Goal: Task Accomplishment & Management: Manage account settings

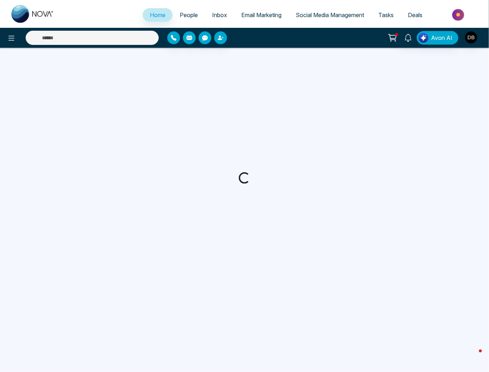
select select "*"
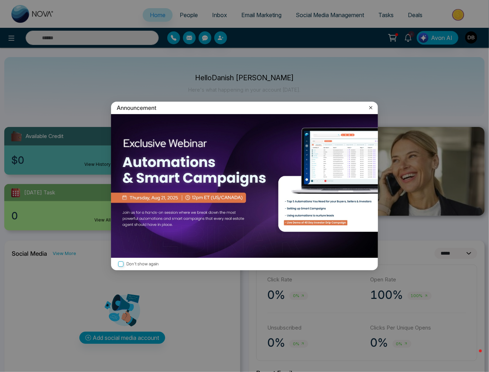
click at [371, 109] on icon at bounding box center [371, 107] width 7 height 7
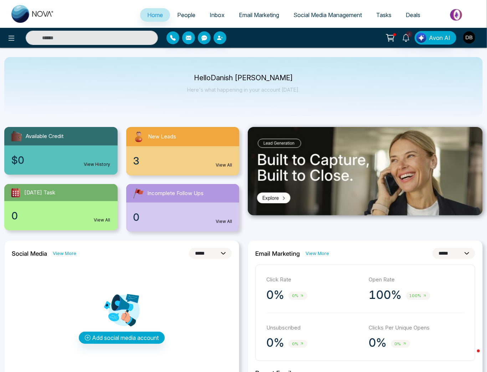
click at [188, 154] on div "3 View All" at bounding box center [182, 160] width 113 height 29
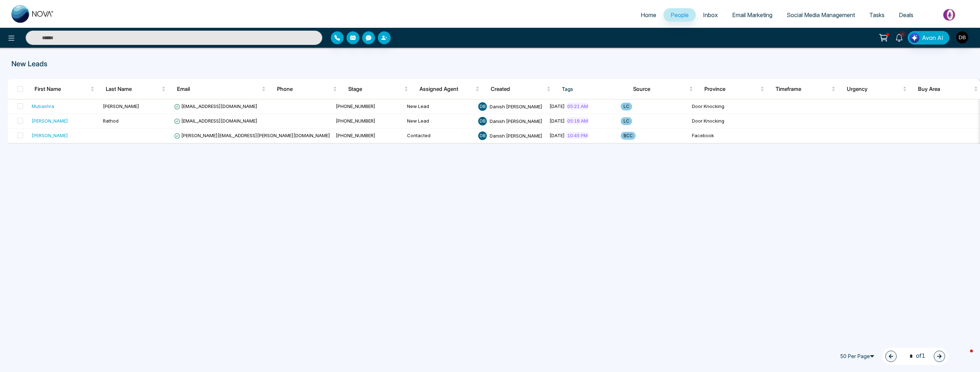
click at [489, 37] on span "4" at bounding box center [902, 34] width 6 height 6
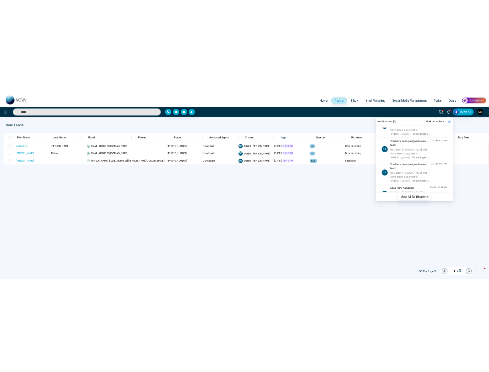
scroll to position [53, 0]
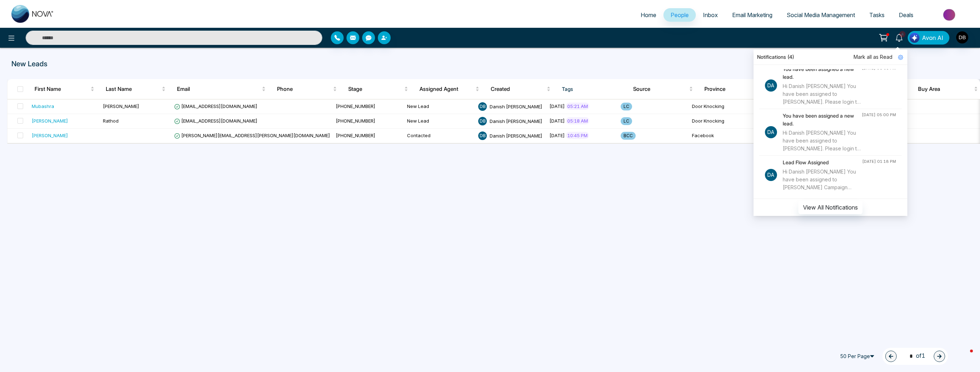
click at [489, 238] on div "Home People Inbox Email Marketing Social Media Management Tasks Deals 4 Notific…" at bounding box center [490, 186] width 980 height 372
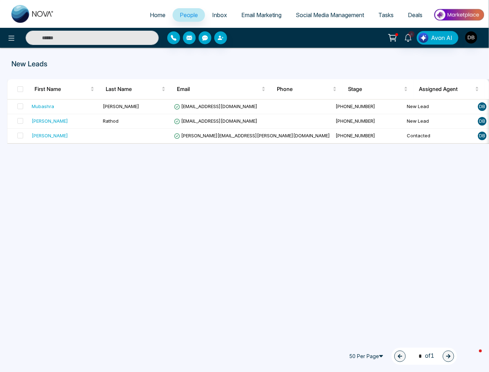
click at [212, 12] on span "Inbox" at bounding box center [219, 14] width 15 height 7
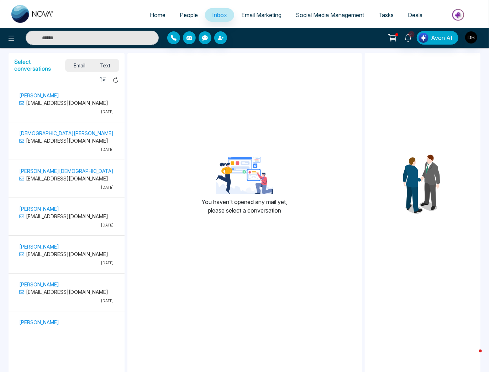
click at [257, 12] on span "Email Marketing" at bounding box center [261, 14] width 40 height 7
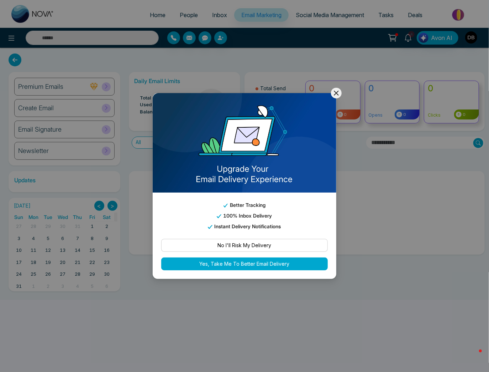
click at [335, 89] on icon at bounding box center [336, 93] width 9 height 9
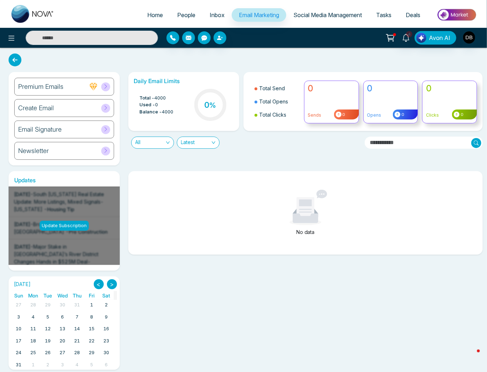
click at [177, 17] on span "People" at bounding box center [186, 14] width 18 height 7
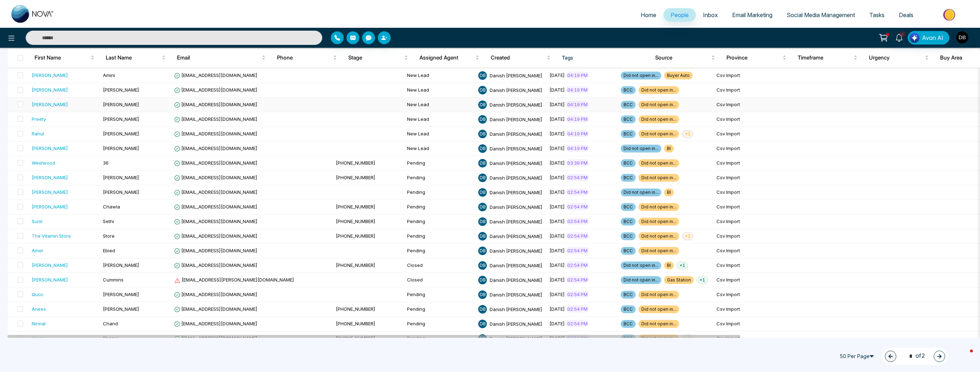
scroll to position [535, 0]
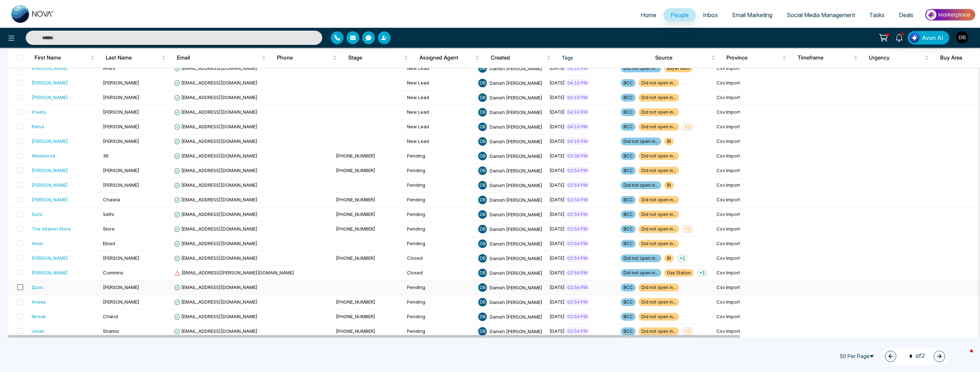
click at [21, 284] on span at bounding box center [20, 287] width 6 height 6
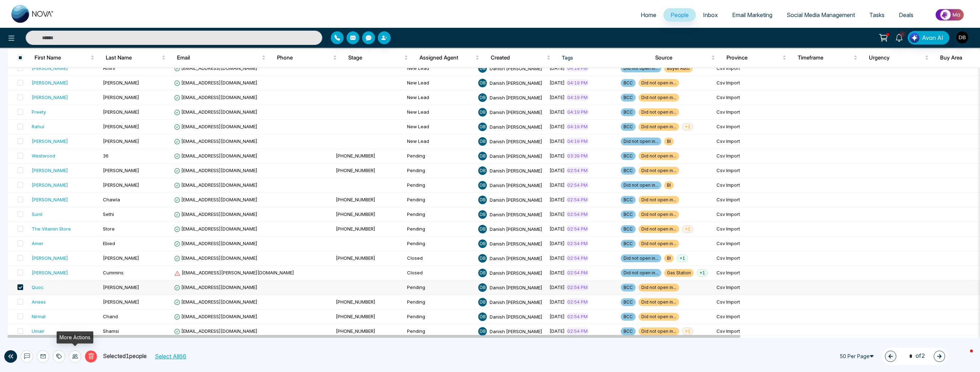
click at [75, 356] on icon at bounding box center [75, 356] width 6 height 6
click at [228, 355] on div "Delete Selected 1 people Select All 66" at bounding box center [124, 356] width 214 height 12
click at [133, 256] on td "[PERSON_NAME]" at bounding box center [135, 258] width 71 height 15
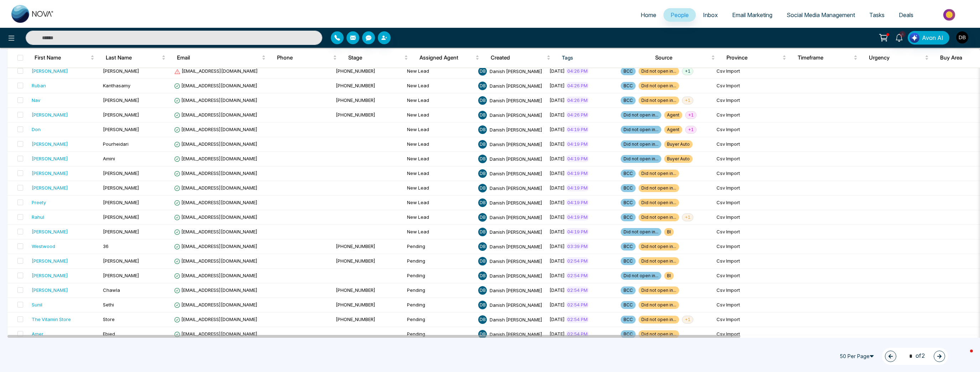
scroll to position [535, 0]
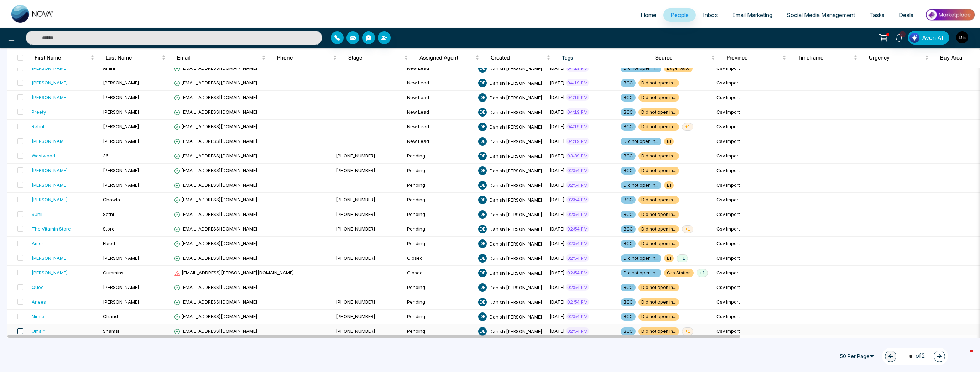
click at [19, 328] on span at bounding box center [20, 331] width 6 height 6
click at [21, 315] on span at bounding box center [20, 316] width 6 height 6
click at [20, 299] on span at bounding box center [20, 302] width 6 height 6
click at [18, 284] on span at bounding box center [20, 287] width 6 height 6
click at [22, 240] on span at bounding box center [20, 243] width 6 height 6
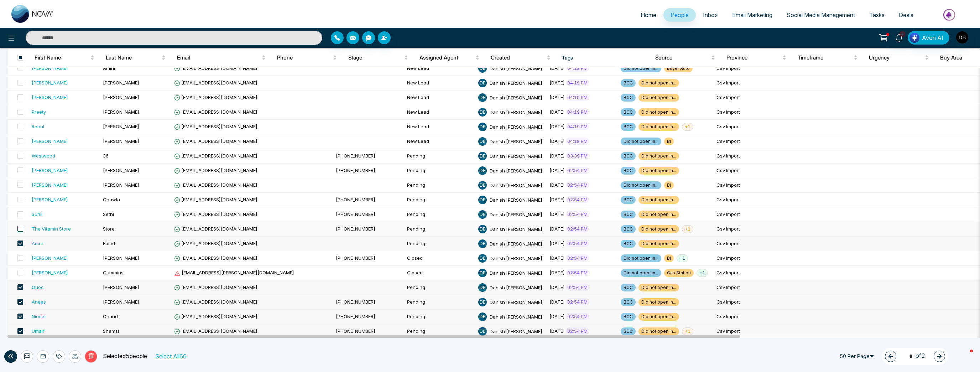
click at [19, 226] on span at bounding box center [20, 229] width 6 height 6
click at [21, 211] on span at bounding box center [20, 214] width 6 height 6
click at [20, 193] on td at bounding box center [17, 200] width 21 height 15
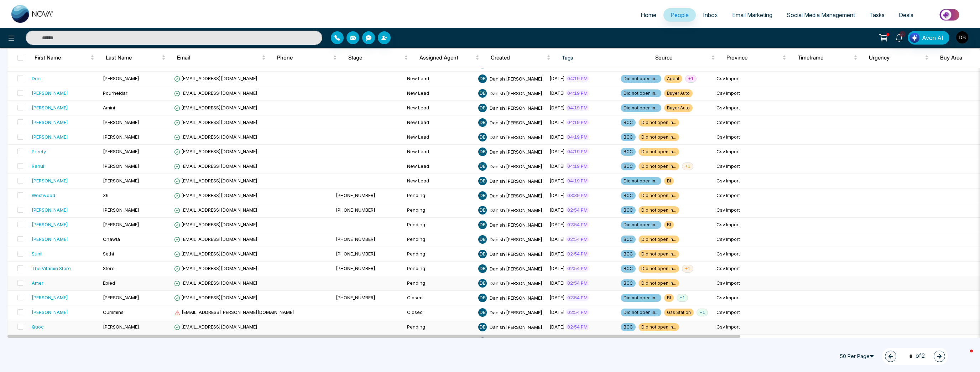
scroll to position [535, 0]
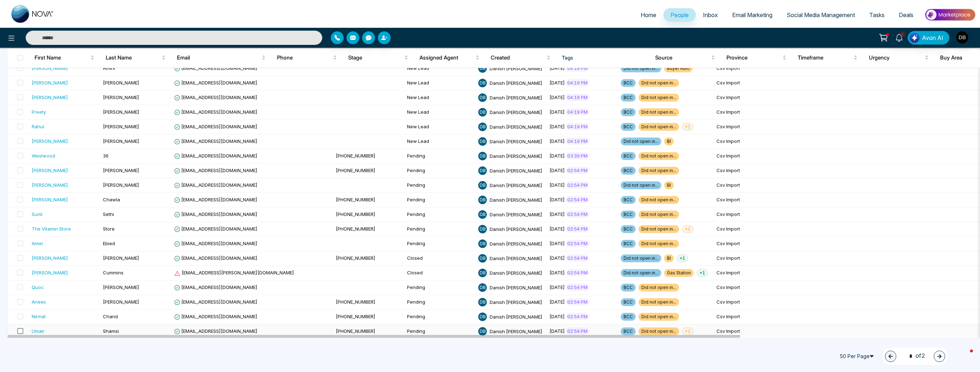
click at [21, 328] on span at bounding box center [20, 331] width 6 height 6
click at [172, 354] on button "Select All 66" at bounding box center [170, 356] width 36 height 9
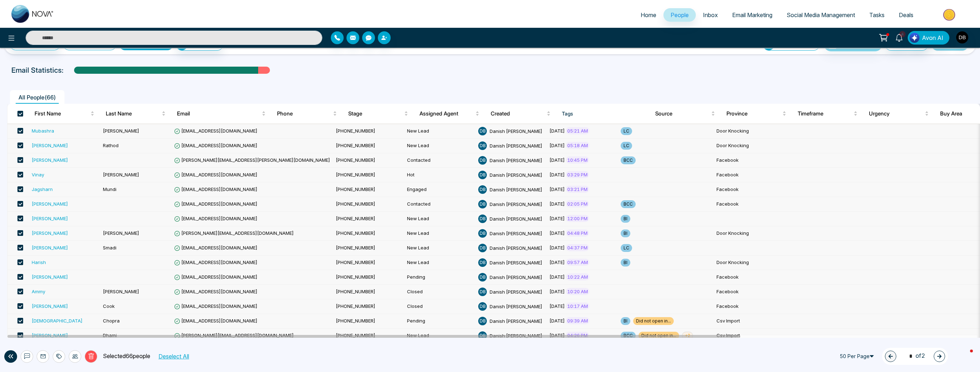
scroll to position [0, 0]
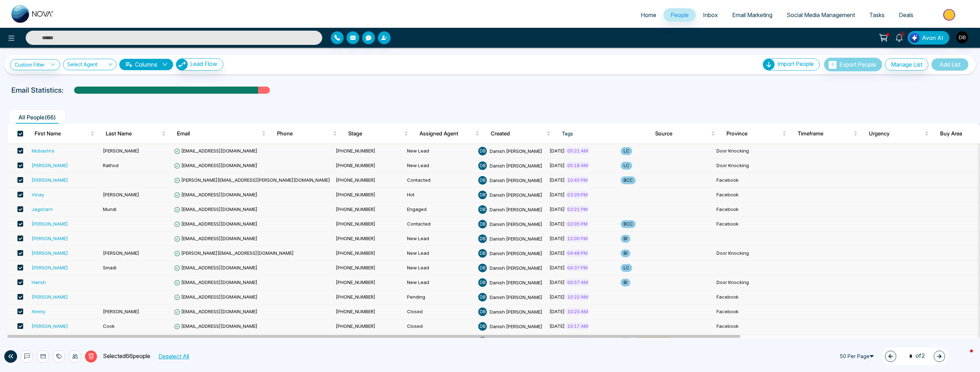
click at [20, 148] on span at bounding box center [20, 151] width 6 height 6
click at [20, 166] on span at bounding box center [20, 165] width 6 height 6
click at [20, 180] on span at bounding box center [20, 180] width 6 height 6
click at [20, 192] on span at bounding box center [20, 195] width 6 height 6
click at [19, 211] on label at bounding box center [18, 210] width 10 height 8
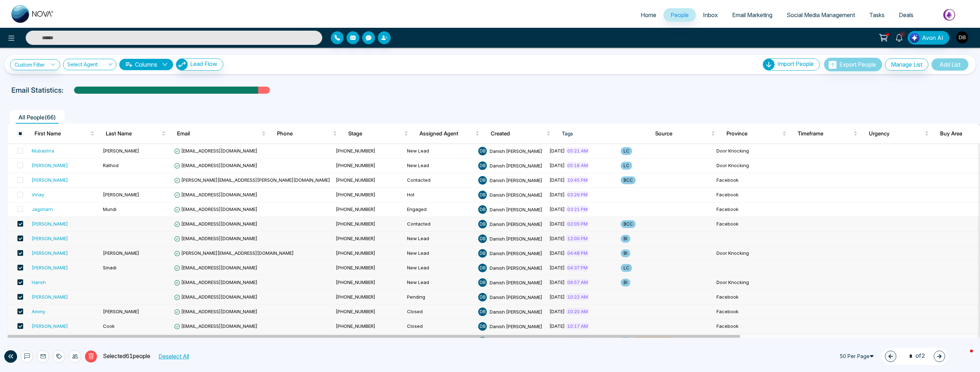
click at [19, 221] on span at bounding box center [20, 224] width 6 height 6
click at [21, 238] on span at bounding box center [20, 238] width 6 height 6
click at [19, 250] on span at bounding box center [20, 253] width 6 height 6
click at [20, 269] on span at bounding box center [20, 268] width 6 height 6
click at [22, 279] on span at bounding box center [20, 282] width 6 height 6
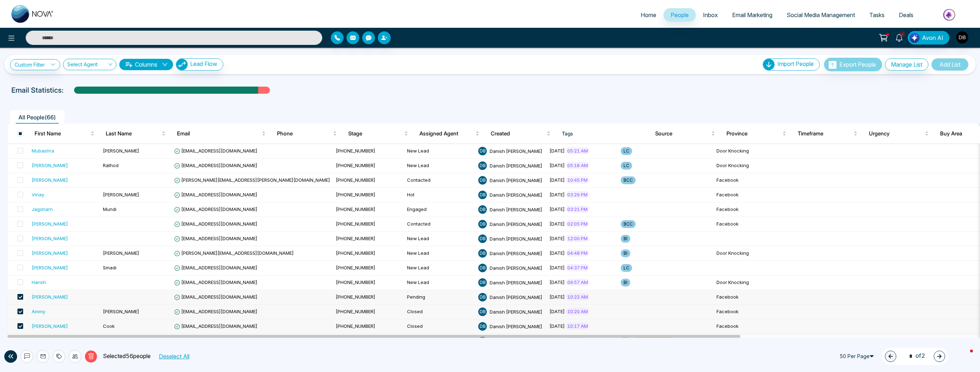
click at [18, 296] on span at bounding box center [20, 297] width 6 height 6
click at [21, 306] on td at bounding box center [17, 312] width 21 height 15
click at [18, 323] on span at bounding box center [20, 326] width 6 height 6
click at [21, 322] on label at bounding box center [18, 326] width 10 height 8
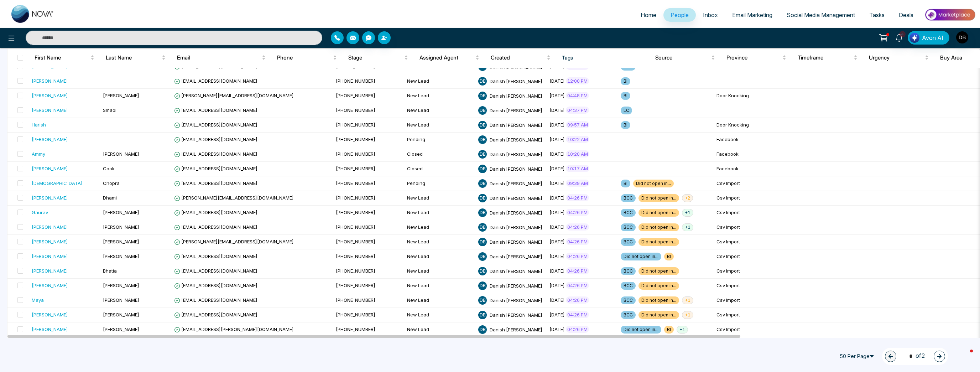
scroll to position [535, 0]
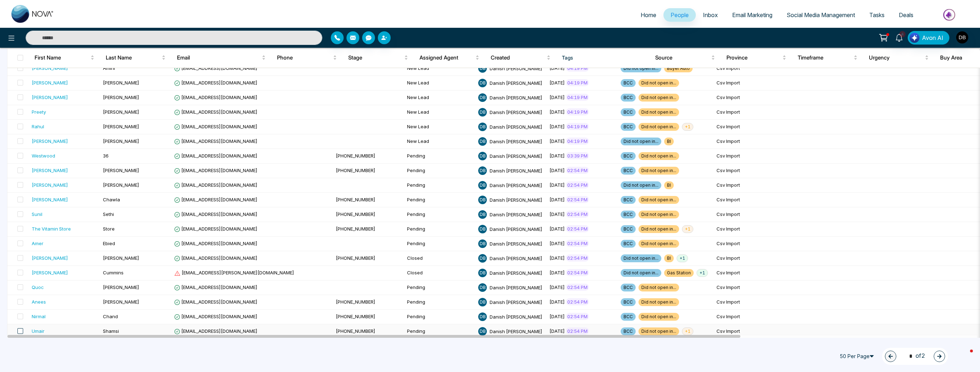
click at [22, 328] on span at bounding box center [20, 331] width 6 height 6
click at [181, 358] on button "Select All 66" at bounding box center [170, 356] width 36 height 9
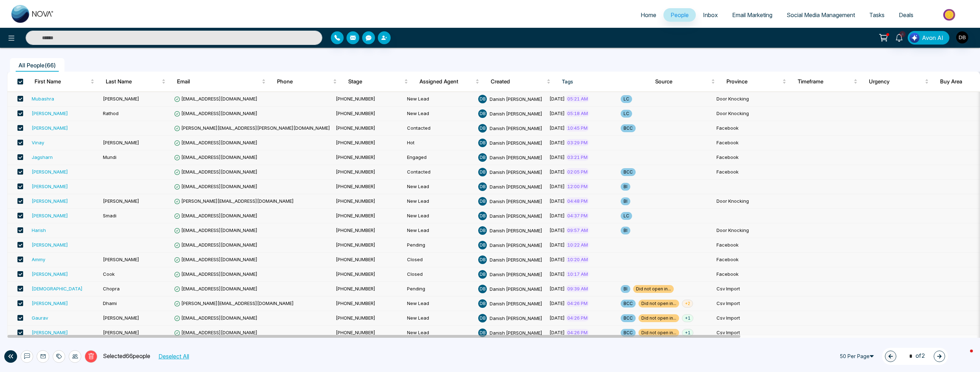
scroll to position [0, 0]
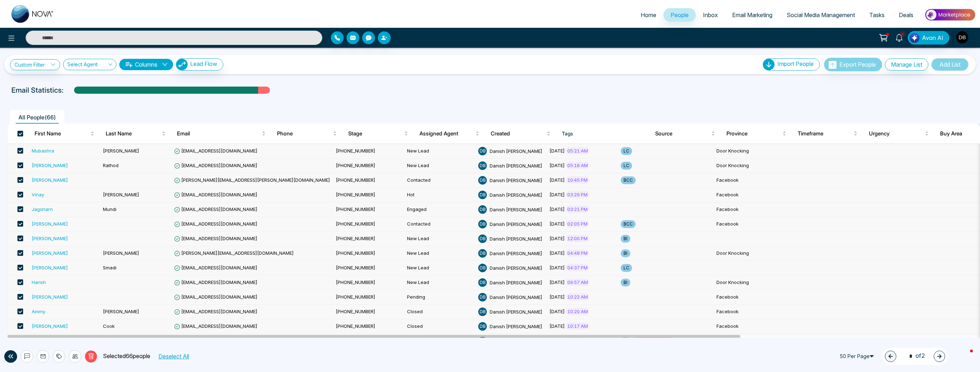
click at [20, 149] on span at bounding box center [20, 151] width 6 height 6
click at [21, 166] on span at bounding box center [20, 165] width 6 height 6
click at [20, 180] on span at bounding box center [20, 180] width 6 height 6
click at [20, 194] on span at bounding box center [20, 195] width 6 height 6
click at [19, 208] on span at bounding box center [20, 209] width 6 height 6
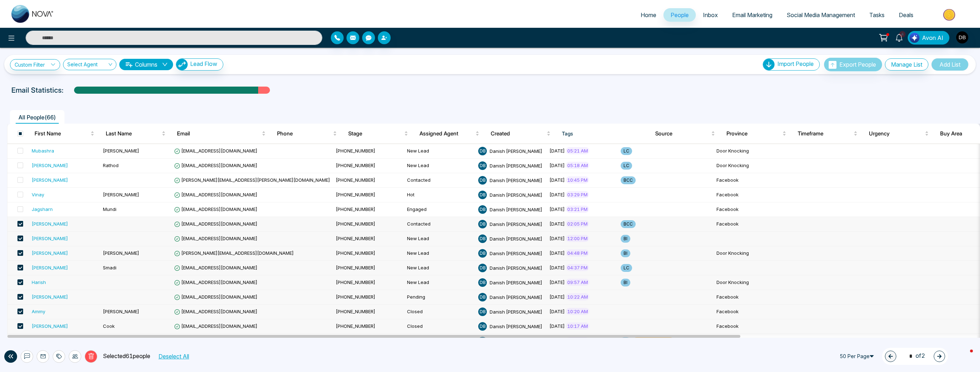
click at [19, 221] on span at bounding box center [20, 224] width 6 height 6
click at [20, 237] on span at bounding box center [20, 238] width 6 height 6
click at [20, 251] on span at bounding box center [20, 253] width 6 height 6
click at [19, 267] on span at bounding box center [20, 268] width 6 height 6
click at [19, 279] on span at bounding box center [20, 282] width 6 height 6
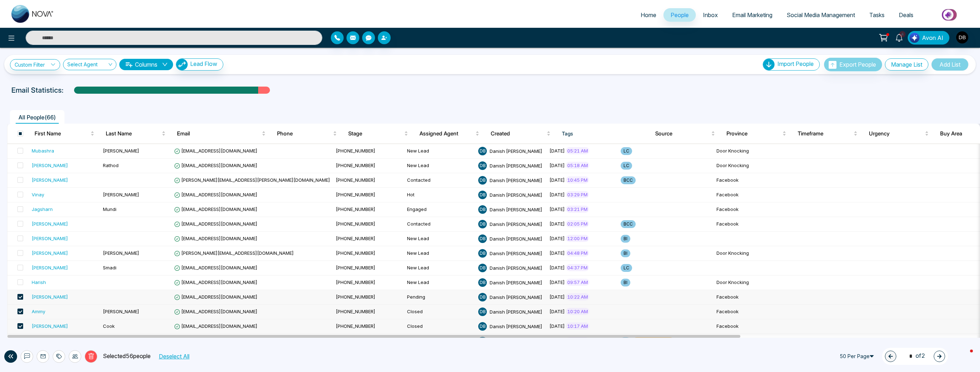
click at [21, 295] on span at bounding box center [20, 297] width 6 height 6
click at [20, 310] on span at bounding box center [20, 311] width 6 height 6
click at [20, 326] on span at bounding box center [20, 326] width 6 height 6
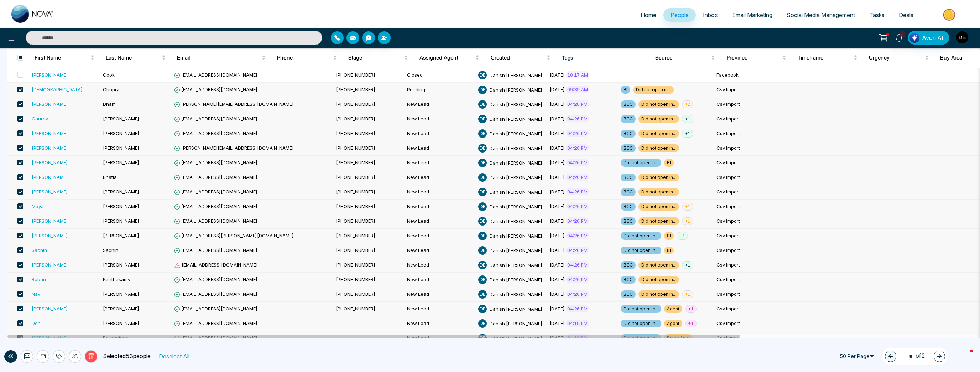
scroll to position [251, 0]
click at [19, 103] on span at bounding box center [20, 105] width 6 height 6
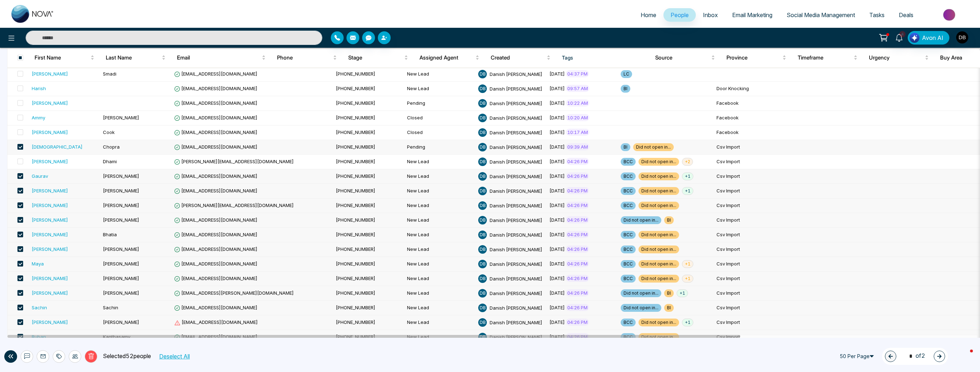
click at [22, 149] on label at bounding box center [18, 147] width 10 height 8
click at [20, 174] on span at bounding box center [20, 176] width 6 height 6
click at [19, 191] on span at bounding box center [20, 191] width 6 height 6
click at [19, 203] on span at bounding box center [20, 205] width 6 height 6
click at [20, 218] on span at bounding box center [20, 220] width 6 height 6
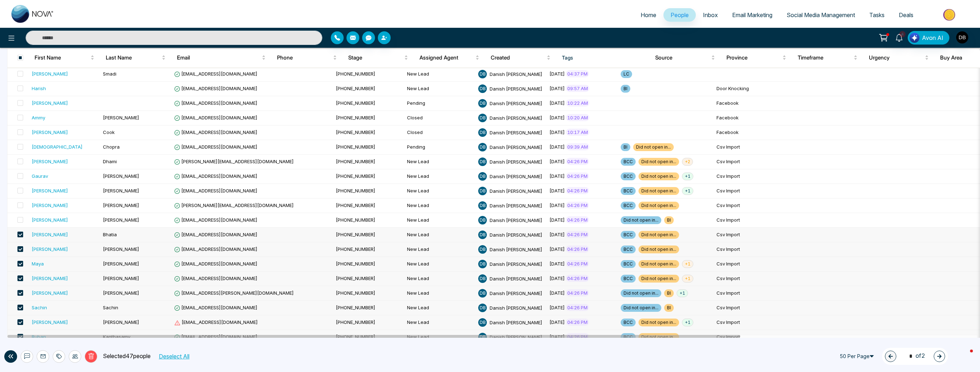
click at [19, 232] on span at bounding box center [20, 235] width 6 height 6
click at [21, 246] on span at bounding box center [20, 249] width 6 height 6
click at [20, 261] on span at bounding box center [20, 264] width 6 height 6
click at [21, 275] on span at bounding box center [20, 278] width 6 height 6
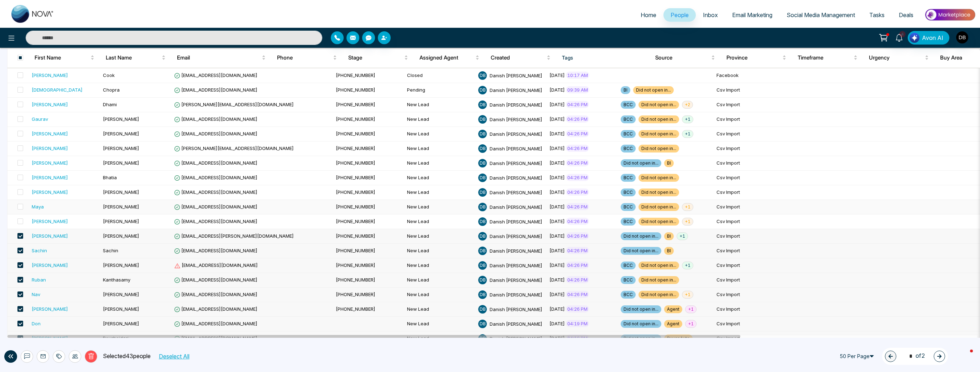
scroll to position [308, 0]
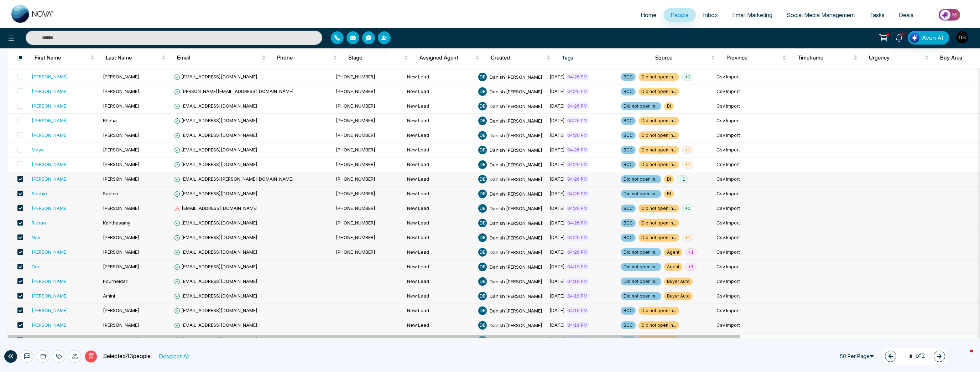
click at [21, 176] on span at bounding box center [20, 179] width 6 height 6
click at [20, 191] on span at bounding box center [20, 194] width 6 height 6
click at [21, 220] on span at bounding box center [20, 223] width 6 height 6
click at [17, 234] on span at bounding box center [20, 237] width 6 height 6
click at [19, 249] on span at bounding box center [20, 252] width 6 height 6
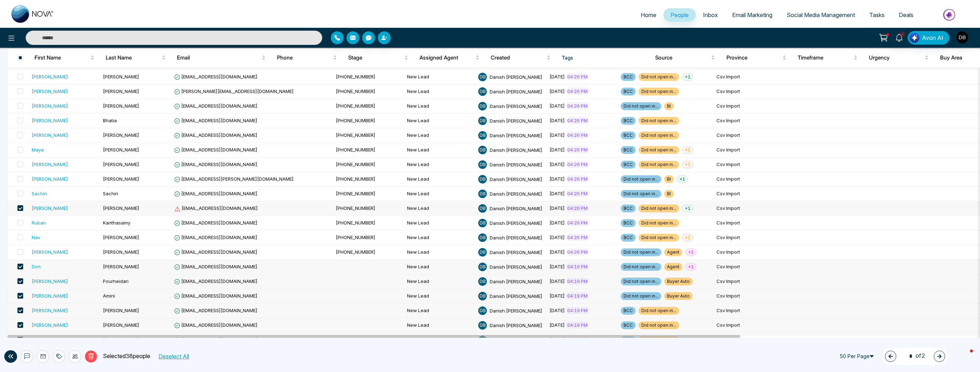
click at [20, 264] on span at bounding box center [20, 267] width 6 height 6
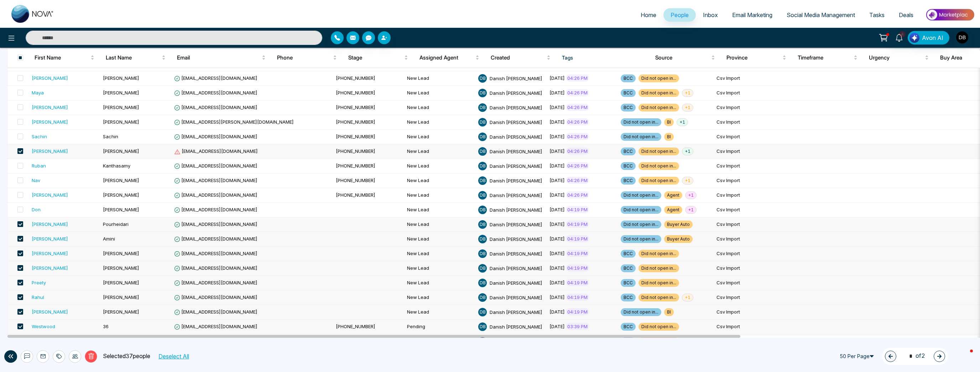
click at [20, 223] on span at bounding box center [20, 224] width 6 height 6
click at [20, 237] on span at bounding box center [20, 239] width 6 height 6
click at [21, 251] on span at bounding box center [20, 253] width 6 height 6
click at [20, 265] on span at bounding box center [20, 268] width 6 height 6
click at [22, 280] on span at bounding box center [20, 283] width 6 height 6
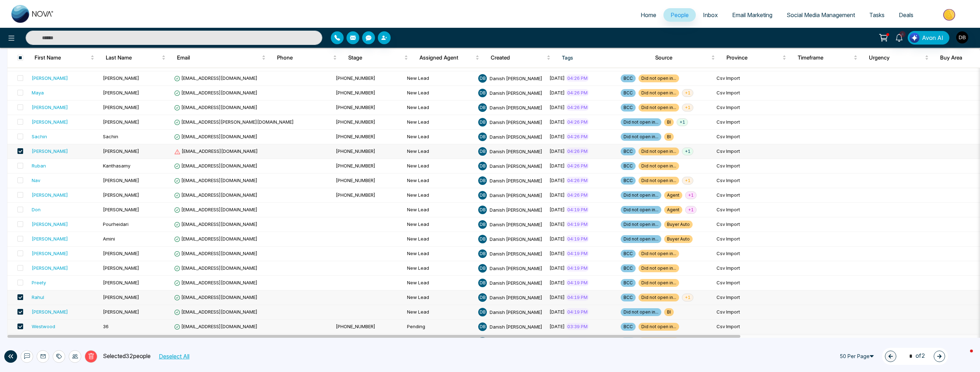
click at [20, 294] on span at bounding box center [20, 297] width 6 height 6
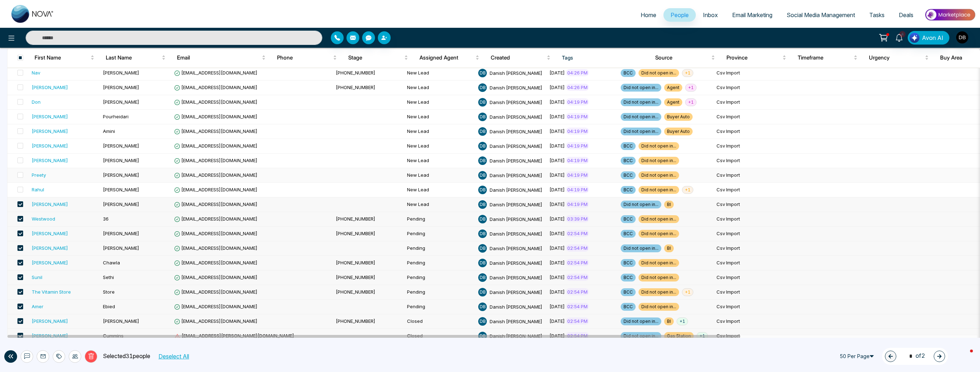
scroll to position [479, 0]
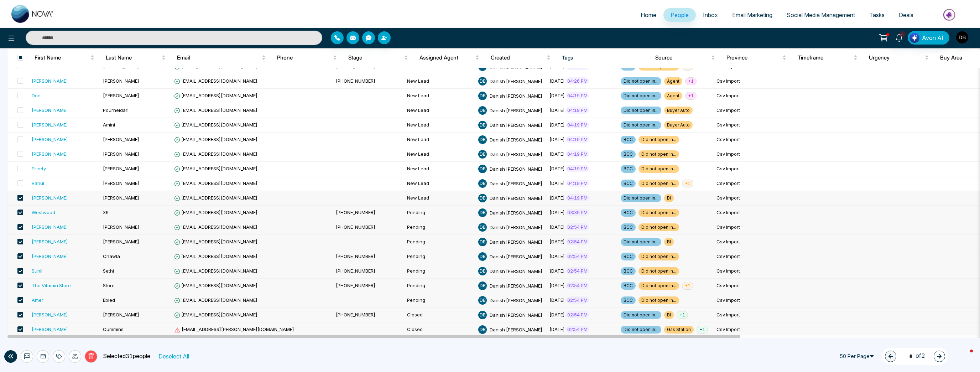
click at [19, 195] on span at bounding box center [20, 198] width 6 height 6
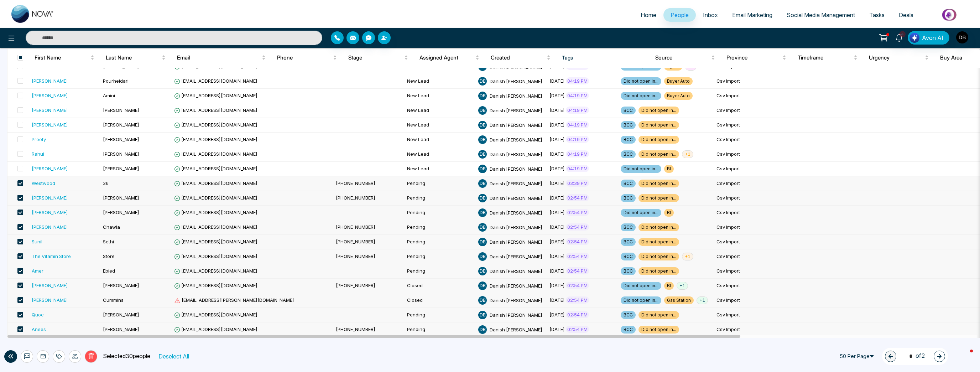
scroll to position [535, 0]
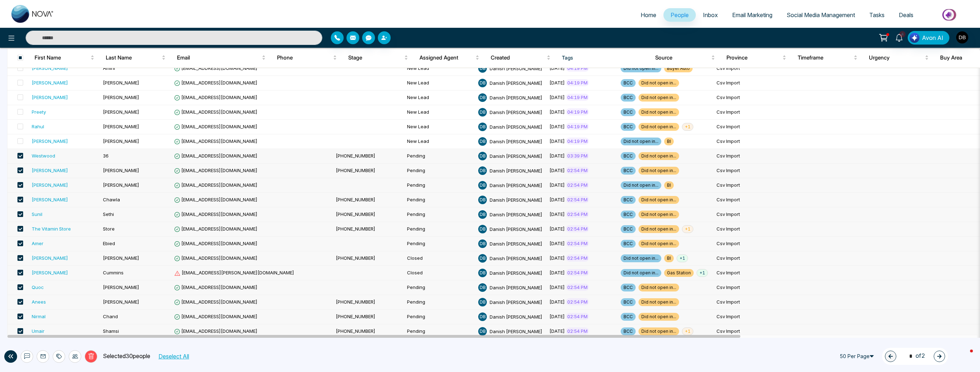
click at [21, 270] on span at bounding box center [20, 273] width 6 height 6
click at [76, 357] on icon at bounding box center [75, 356] width 6 height 4
click at [78, 318] on link "Update Stage" at bounding box center [62, 318] width 33 height 6
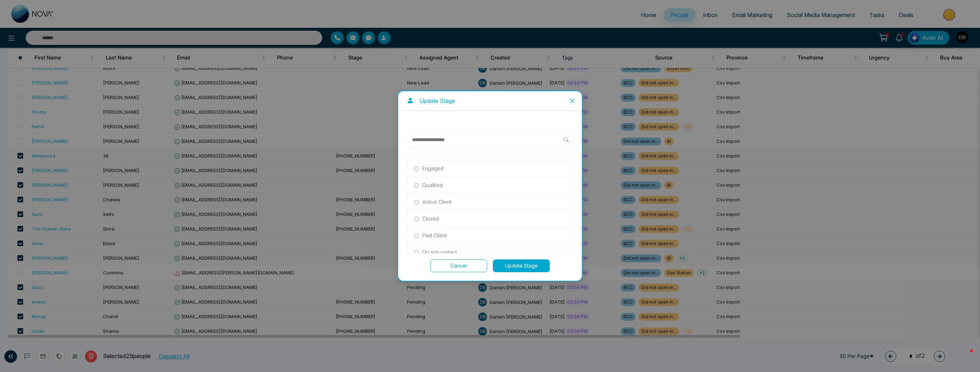
scroll to position [57, 0]
click at [450, 188] on label "Closed" at bounding box center [490, 191] width 152 height 8
click at [489, 266] on button "Update Stage" at bounding box center [521, 265] width 57 height 13
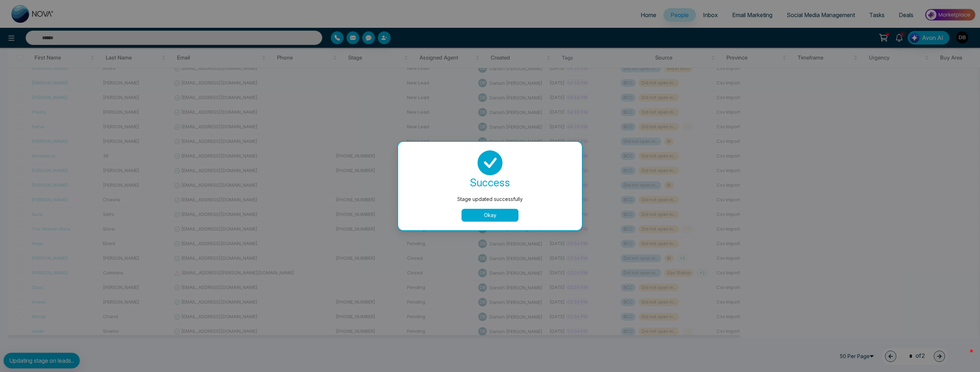
click at [489, 217] on button "Okay" at bounding box center [490, 215] width 57 height 13
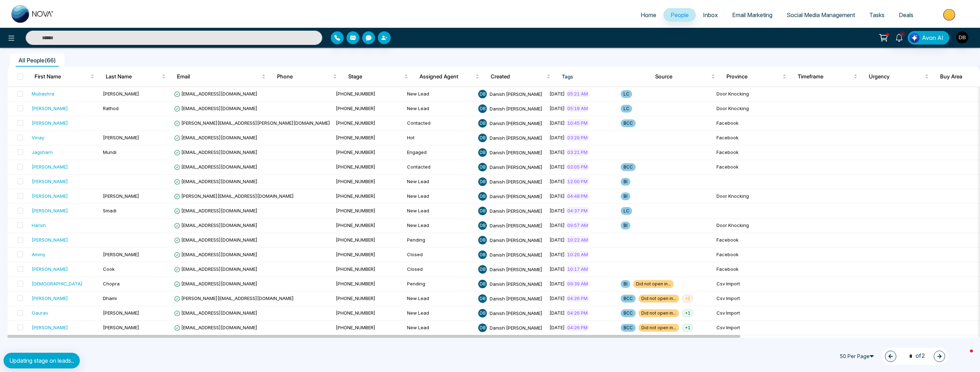
scroll to position [0, 0]
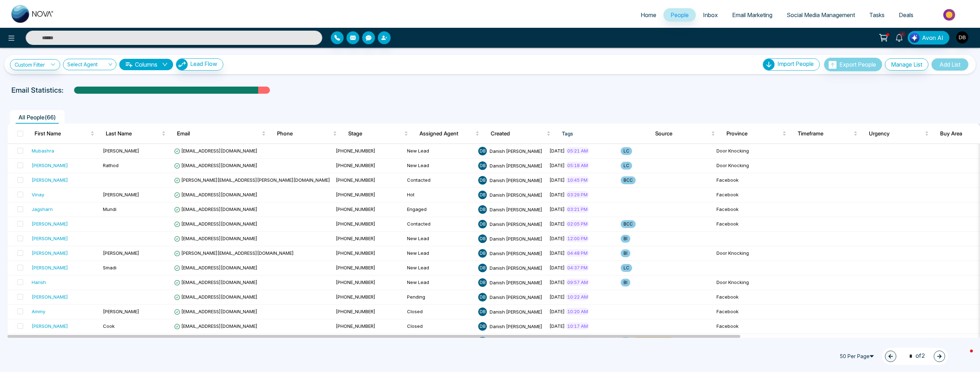
click at [34, 5] on img at bounding box center [32, 14] width 43 height 18
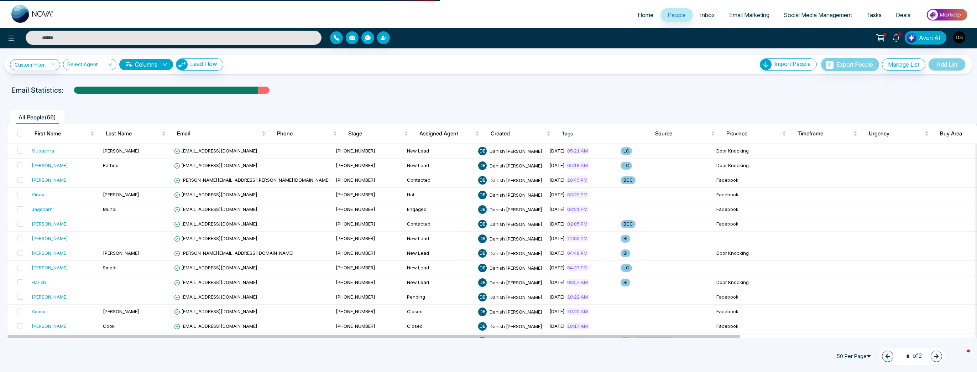
select select "*"
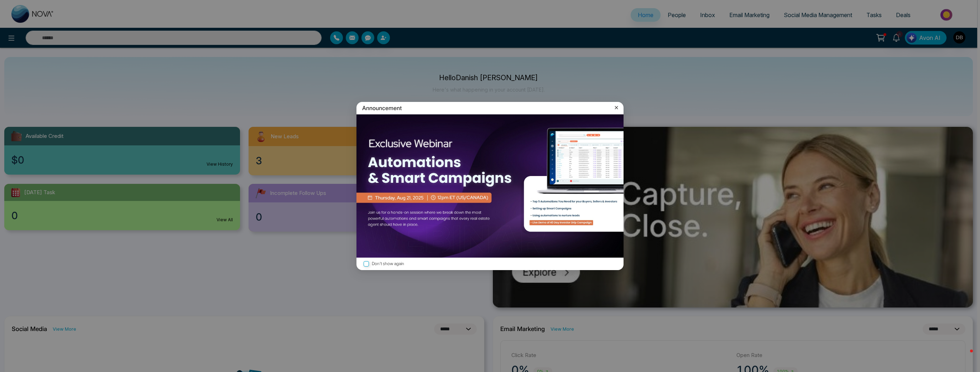
click at [392, 261] on label "Don't show again" at bounding box center [490, 263] width 256 height 7
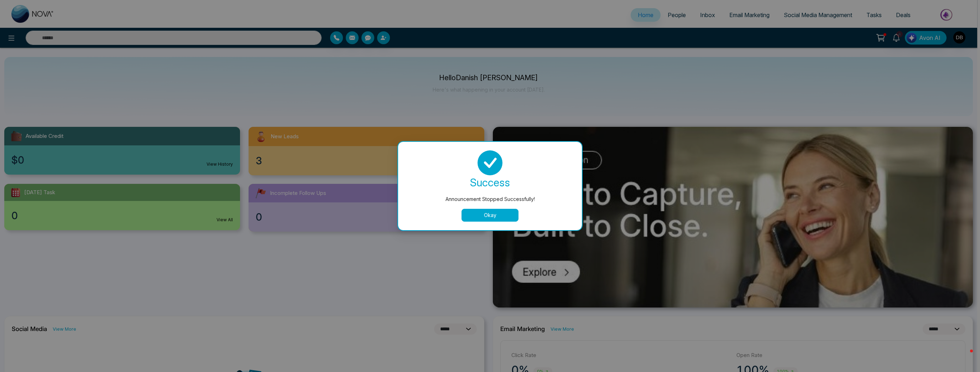
click at [493, 218] on button "Okay" at bounding box center [490, 215] width 57 height 13
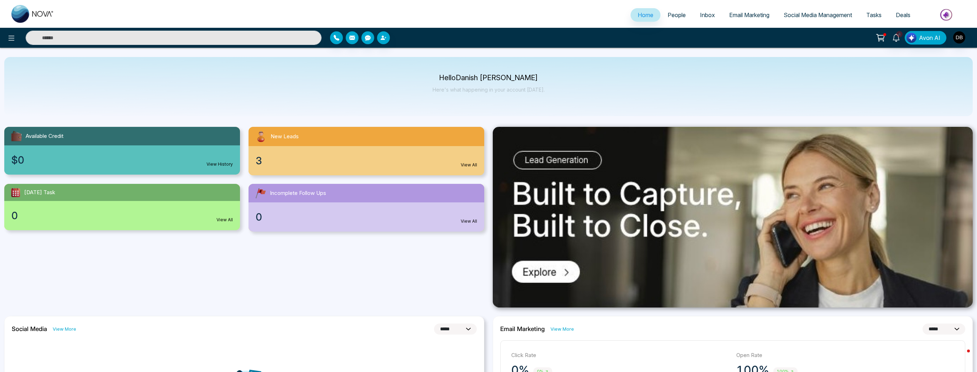
click at [331, 139] on div "New Leads" at bounding box center [367, 136] width 236 height 19
